Goal: Book appointment/travel/reservation

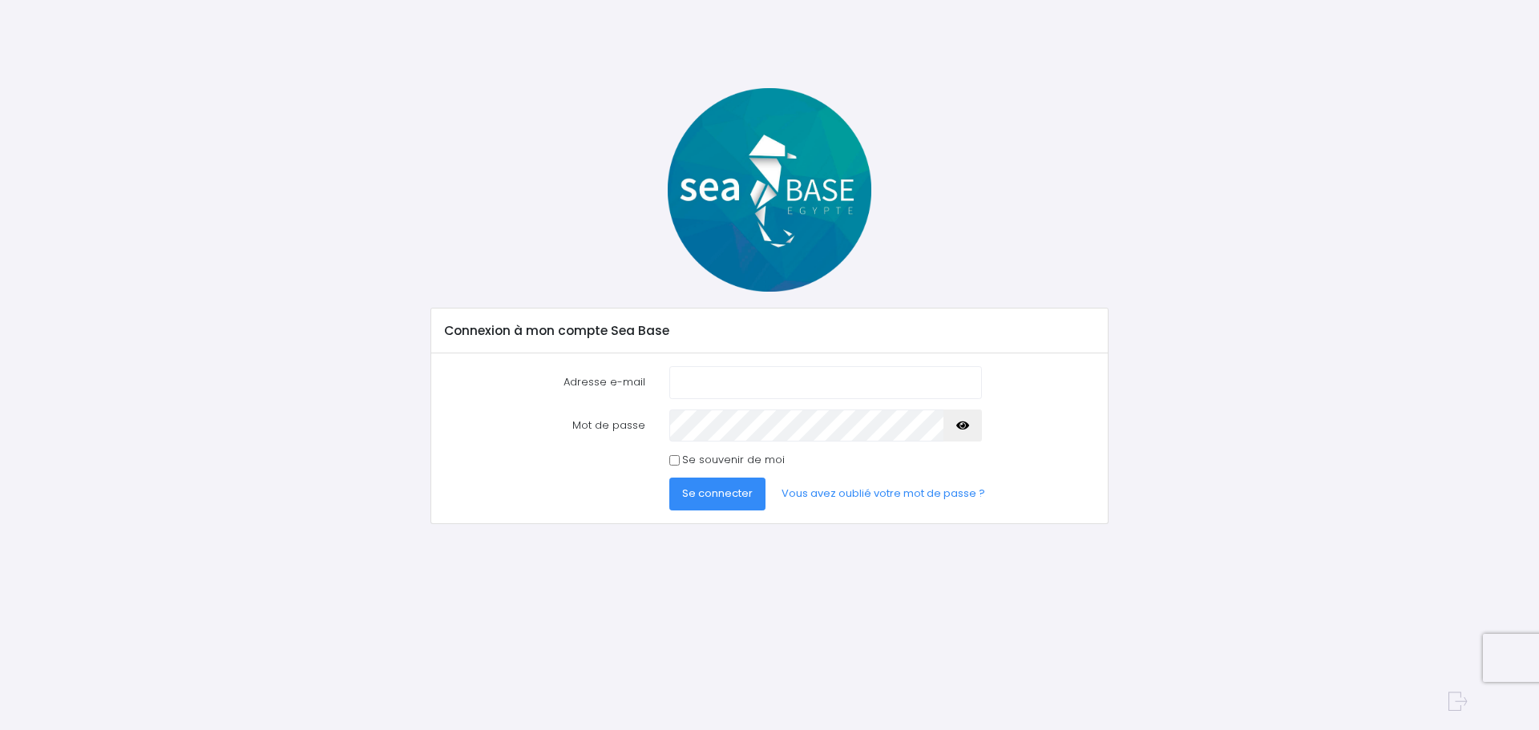
click at [840, 385] on input "Adresse e-mail" at bounding box center [825, 382] width 313 height 32
type input "slacperes@gmail.com"
click at [676, 486] on button "Se connecter" at bounding box center [717, 494] width 96 height 32
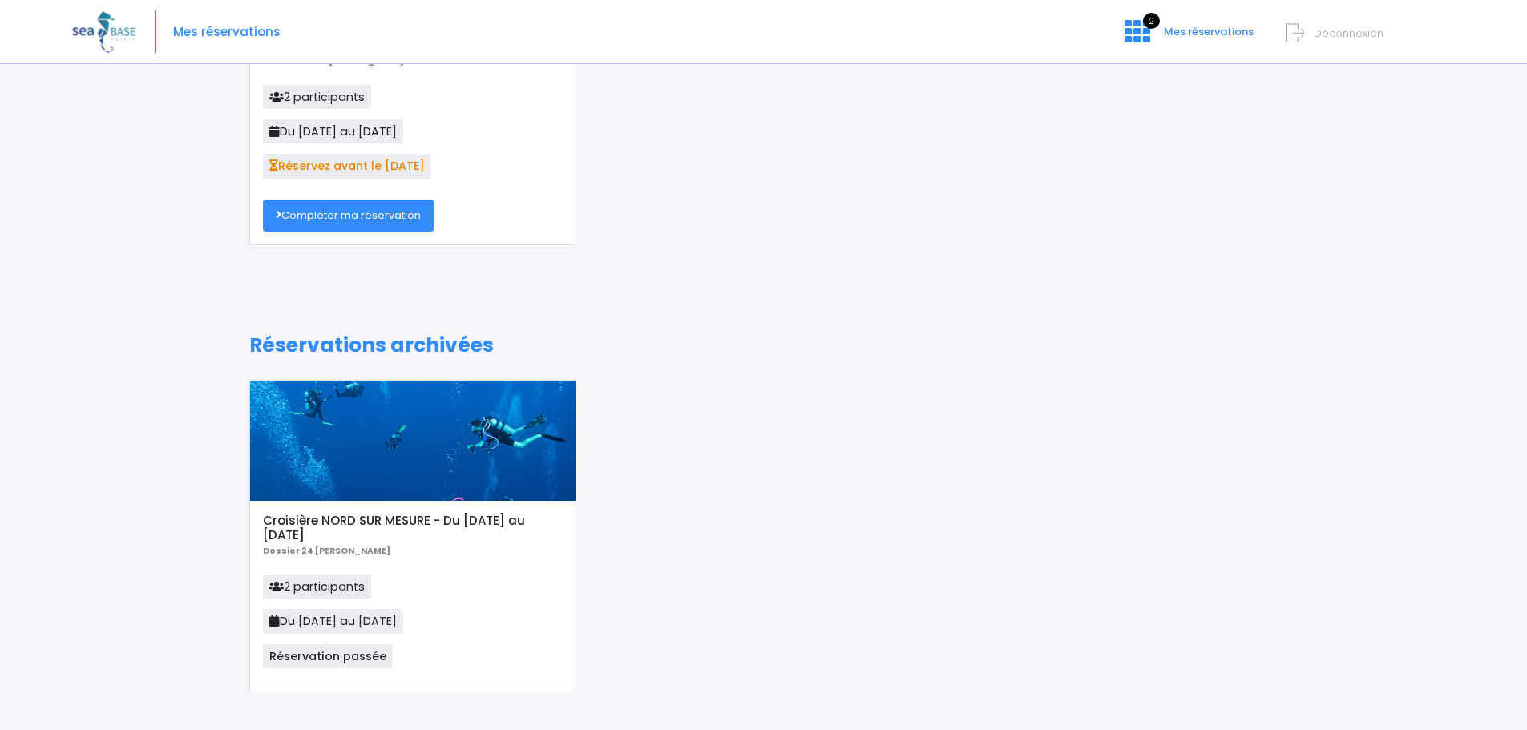
scroll to position [80, 0]
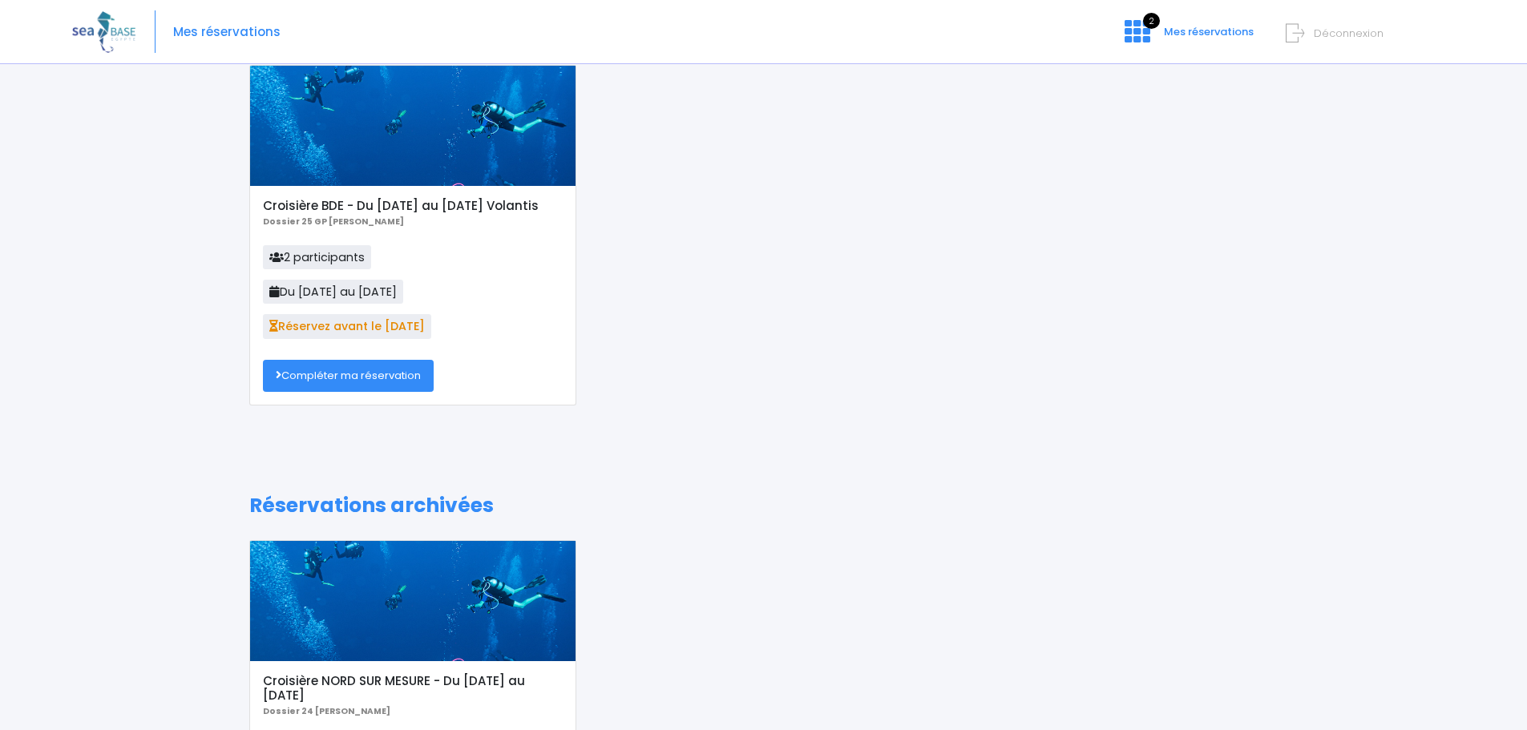
click at [408, 373] on link "Compléter ma réservation" at bounding box center [348, 376] width 171 height 32
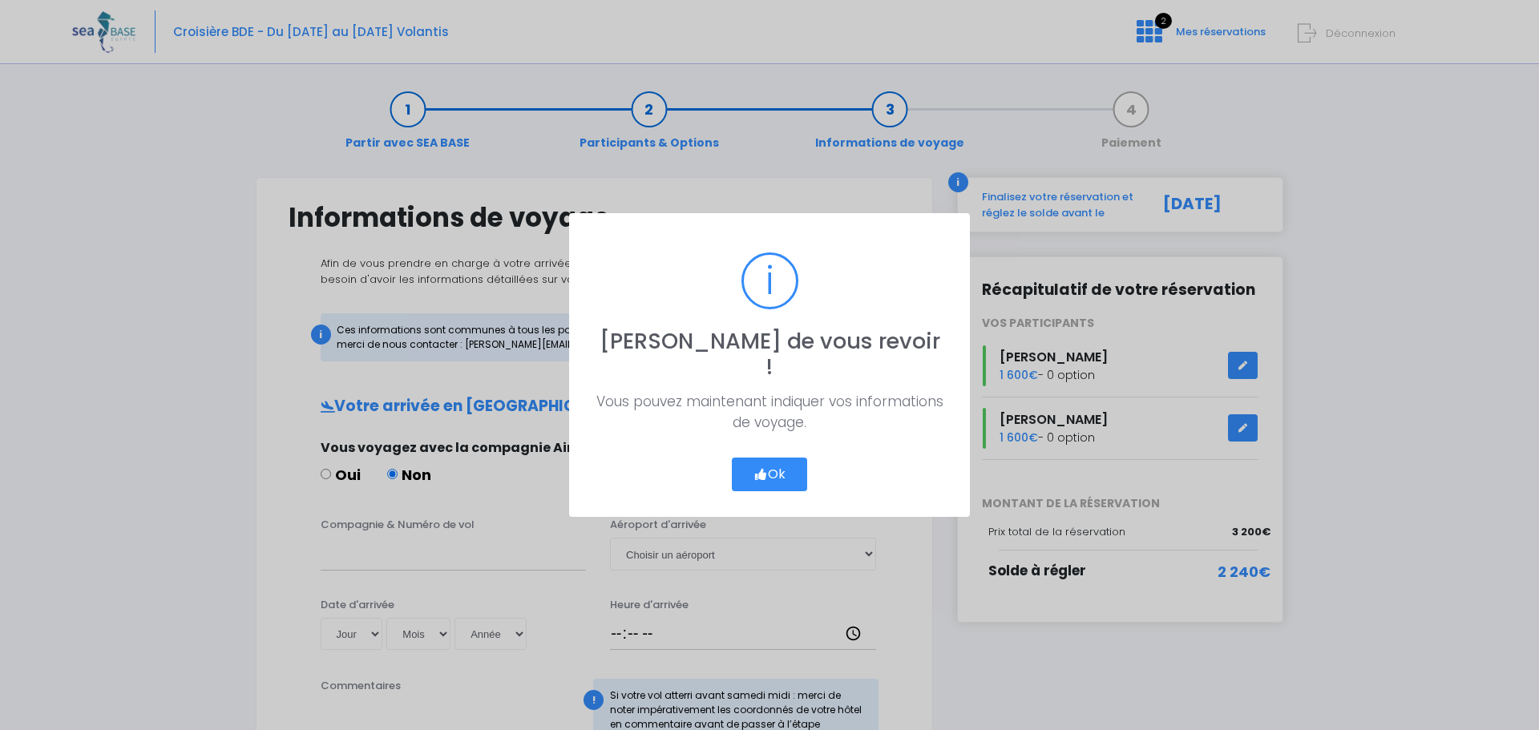
click at [769, 458] on button "Ok" at bounding box center [769, 475] width 75 height 34
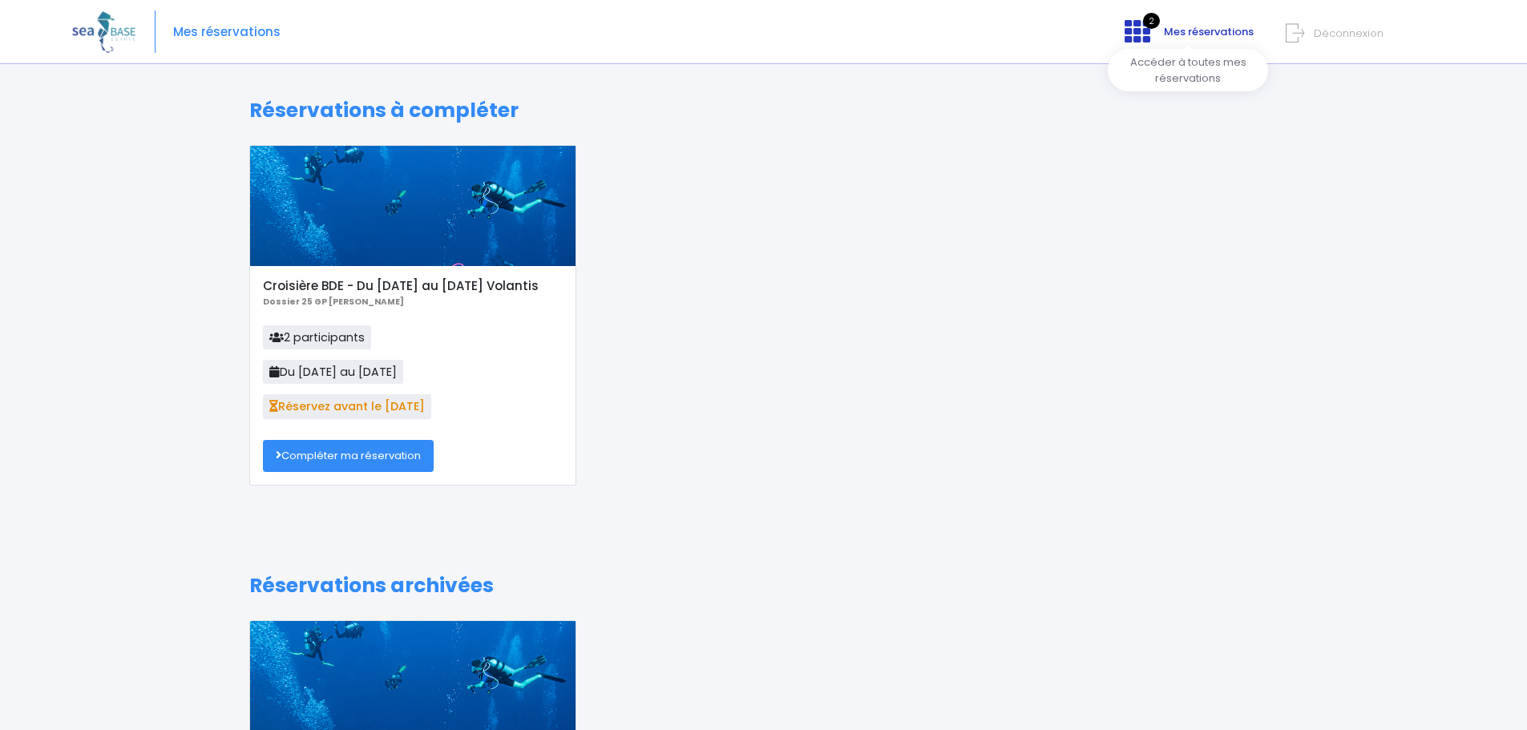
click at [1153, 28] on span "2" at bounding box center [1151, 21] width 17 height 16
click at [401, 453] on link "Compléter ma réservation" at bounding box center [348, 456] width 171 height 32
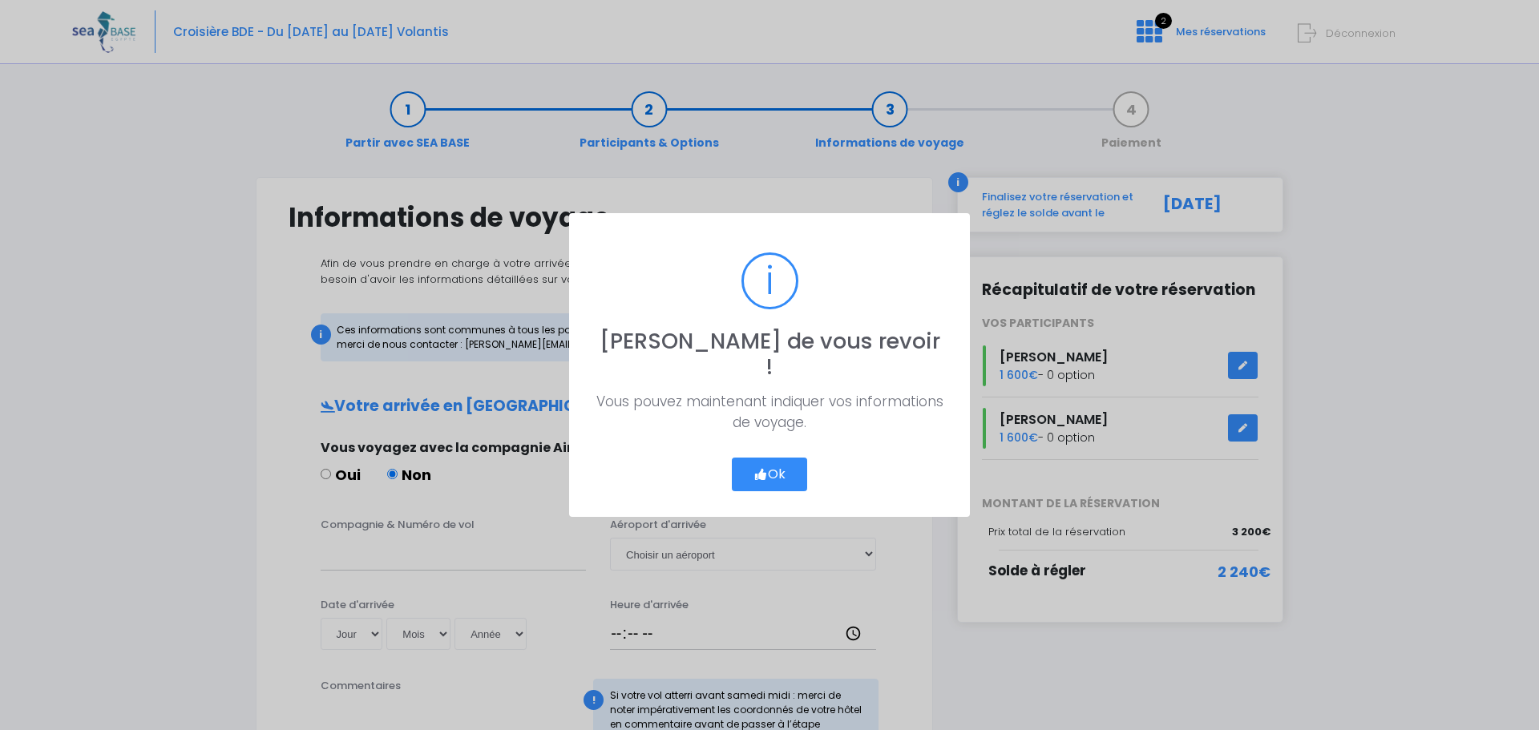
click at [760, 474] on icon "button" at bounding box center [760, 474] width 14 height 0
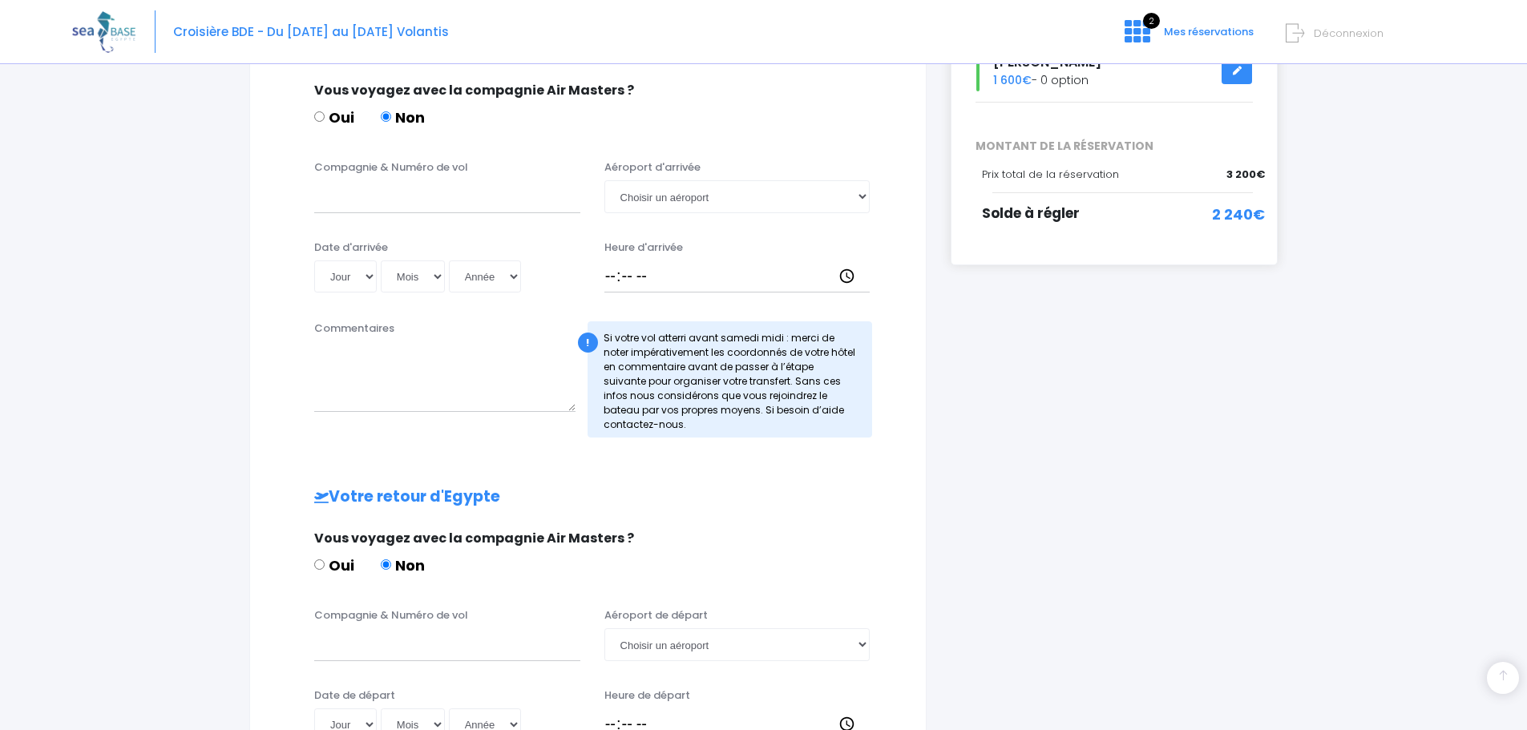
scroll to position [197, 0]
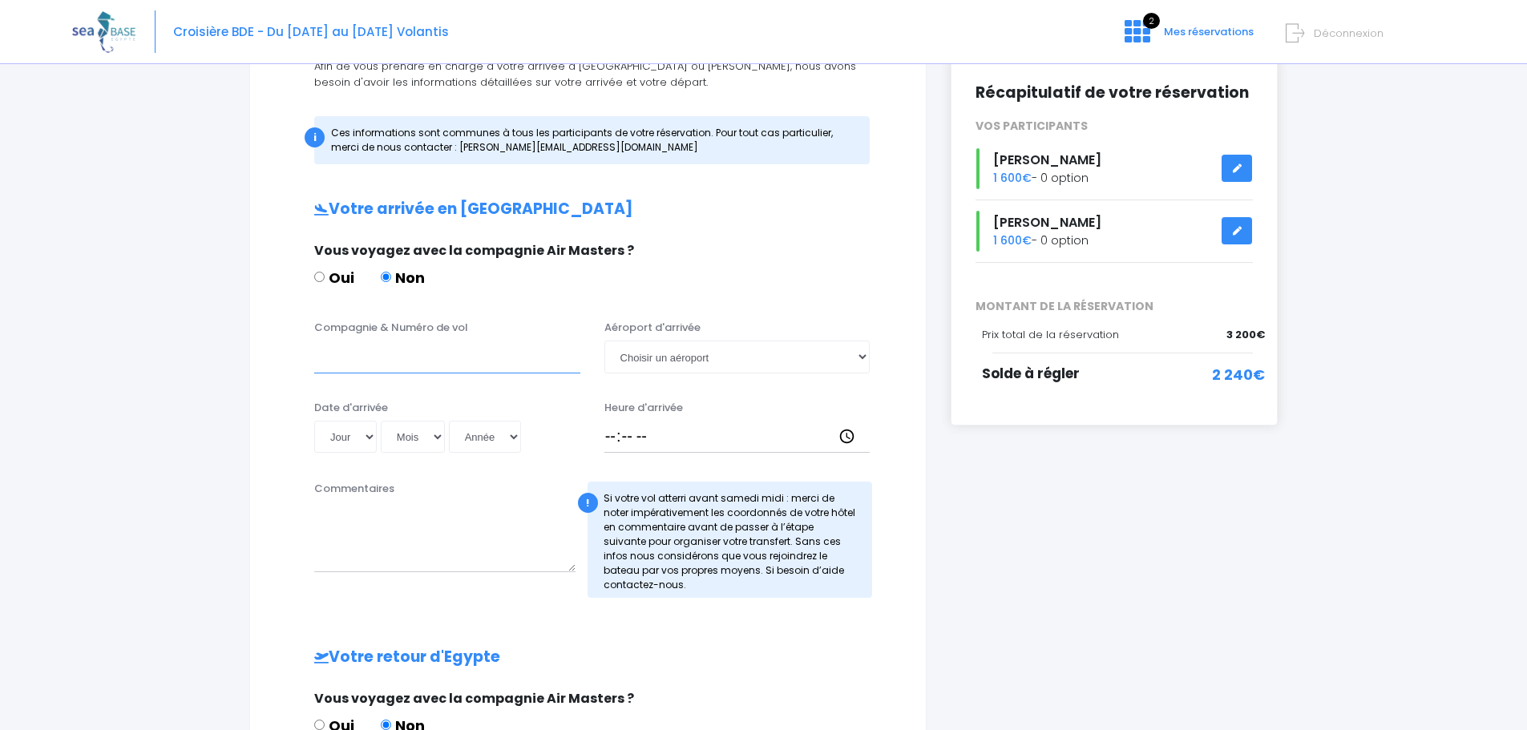
click at [378, 363] on input "Compagnie & Numéro de vol" at bounding box center [447, 357] width 266 height 32
